Goal: Transaction & Acquisition: Purchase product/service

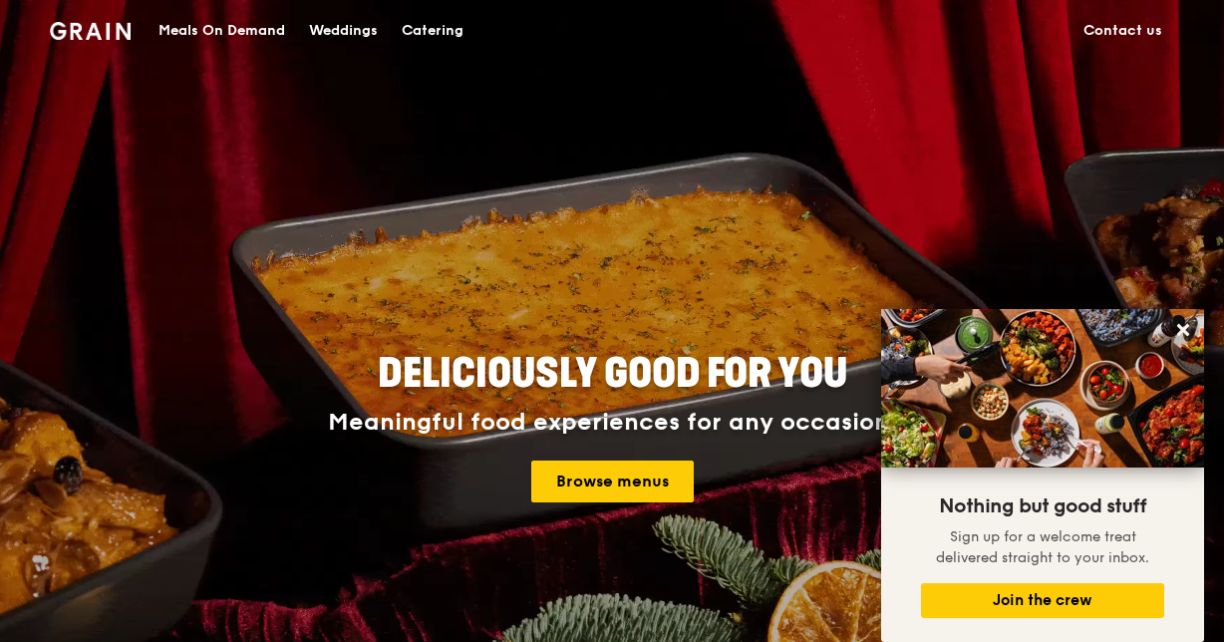
click at [435, 27] on div "Catering" at bounding box center [433, 31] width 62 height 60
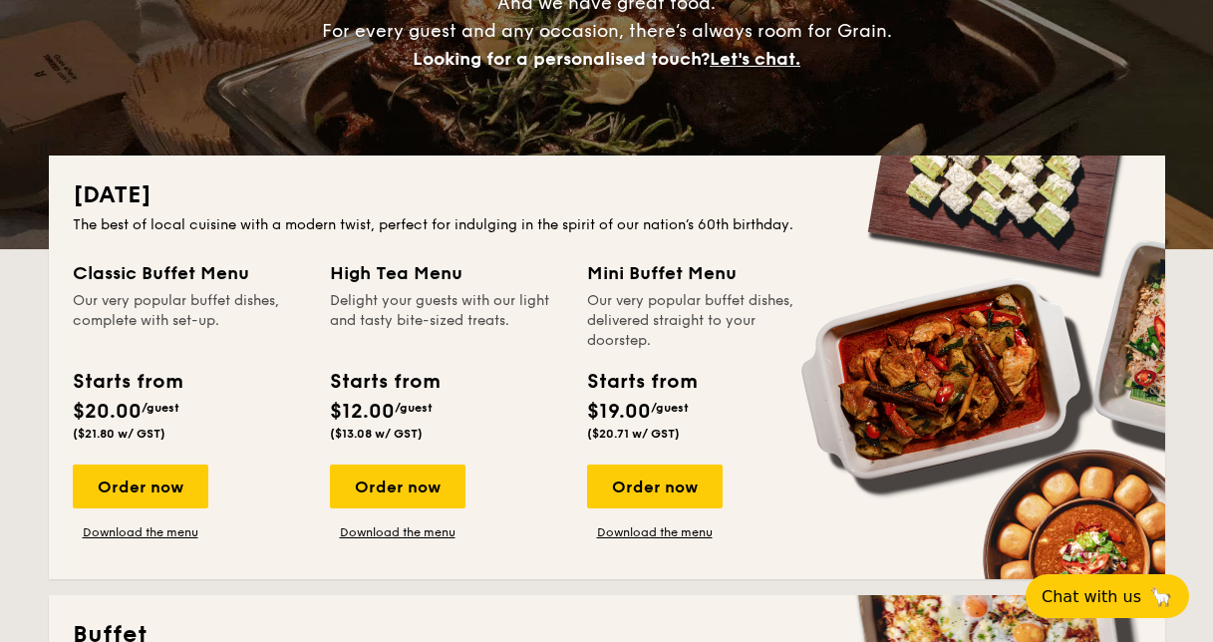
scroll to position [299, 0]
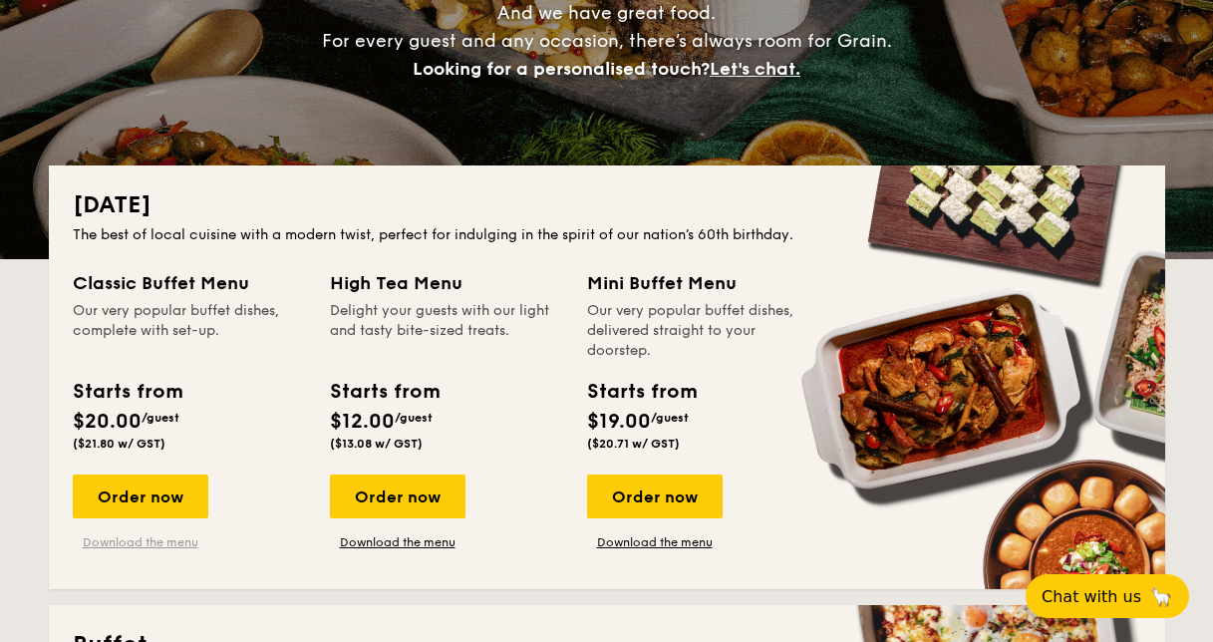
click at [150, 545] on link "Download the menu" at bounding box center [141, 542] width 136 height 16
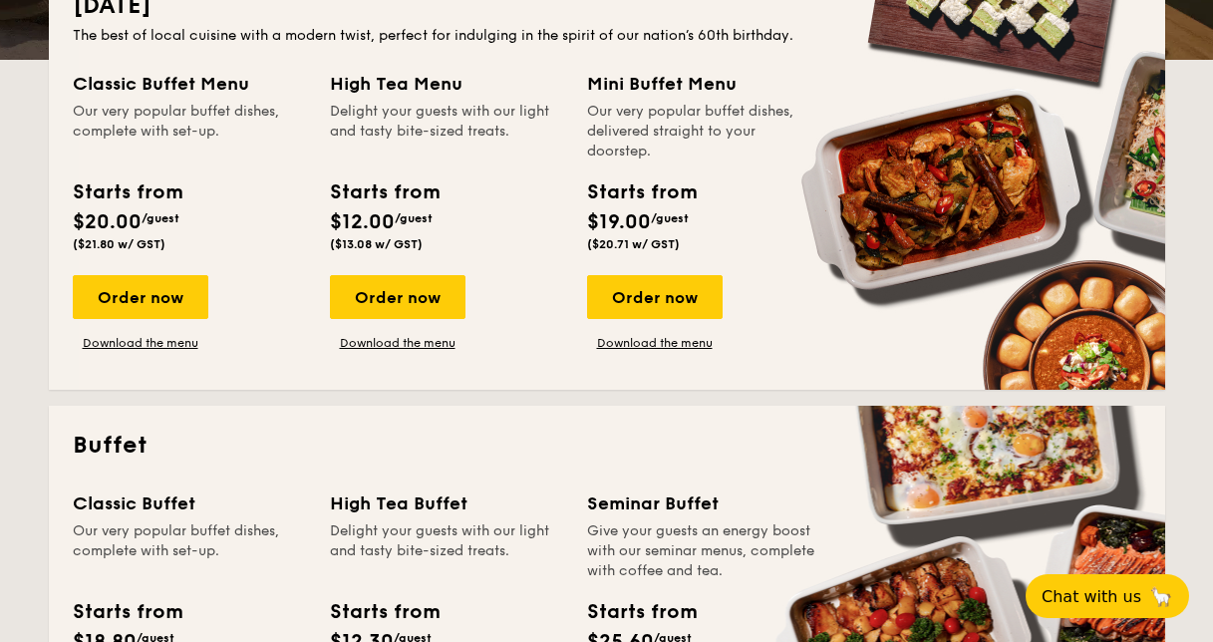
scroll to position [798, 0]
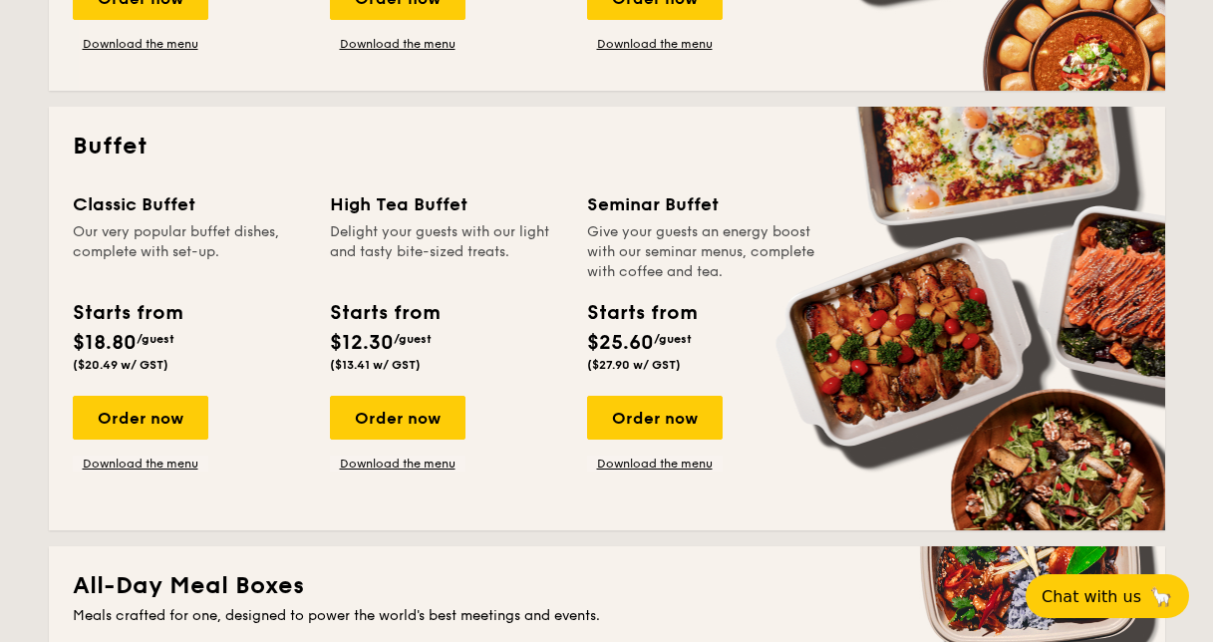
drag, startPoint x: 102, startPoint y: 211, endPoint x: 167, endPoint y: 211, distance: 64.8
click at [167, 211] on div "Classic Buffet" at bounding box center [189, 204] width 233 height 28
click at [187, 206] on div "Classic Buffet" at bounding box center [189, 204] width 233 height 28
click at [162, 417] on div "Order now" at bounding box center [141, 418] width 136 height 44
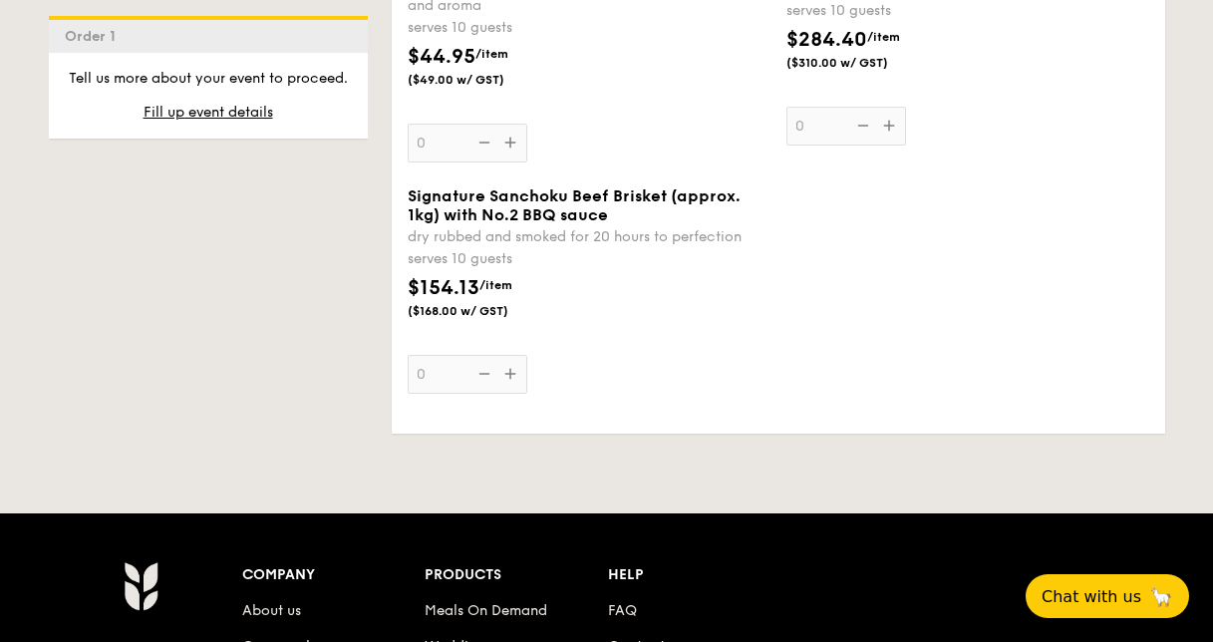
scroll to position [2681, 0]
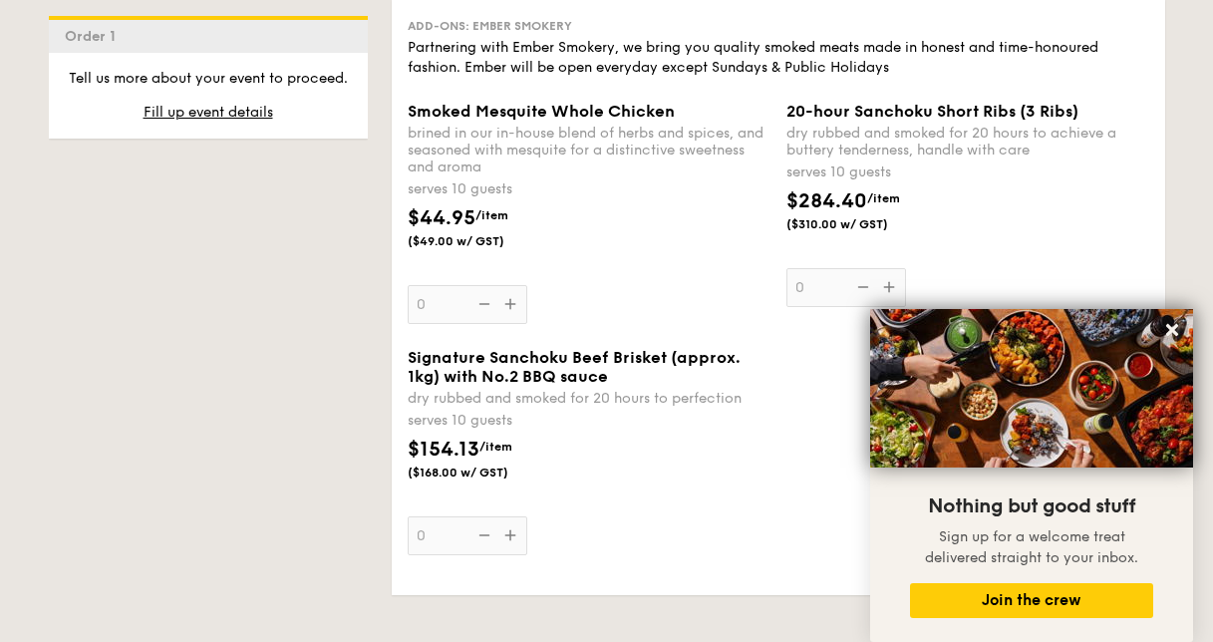
scroll to position [2185, 0]
